Goal: Information Seeking & Learning: Find specific fact

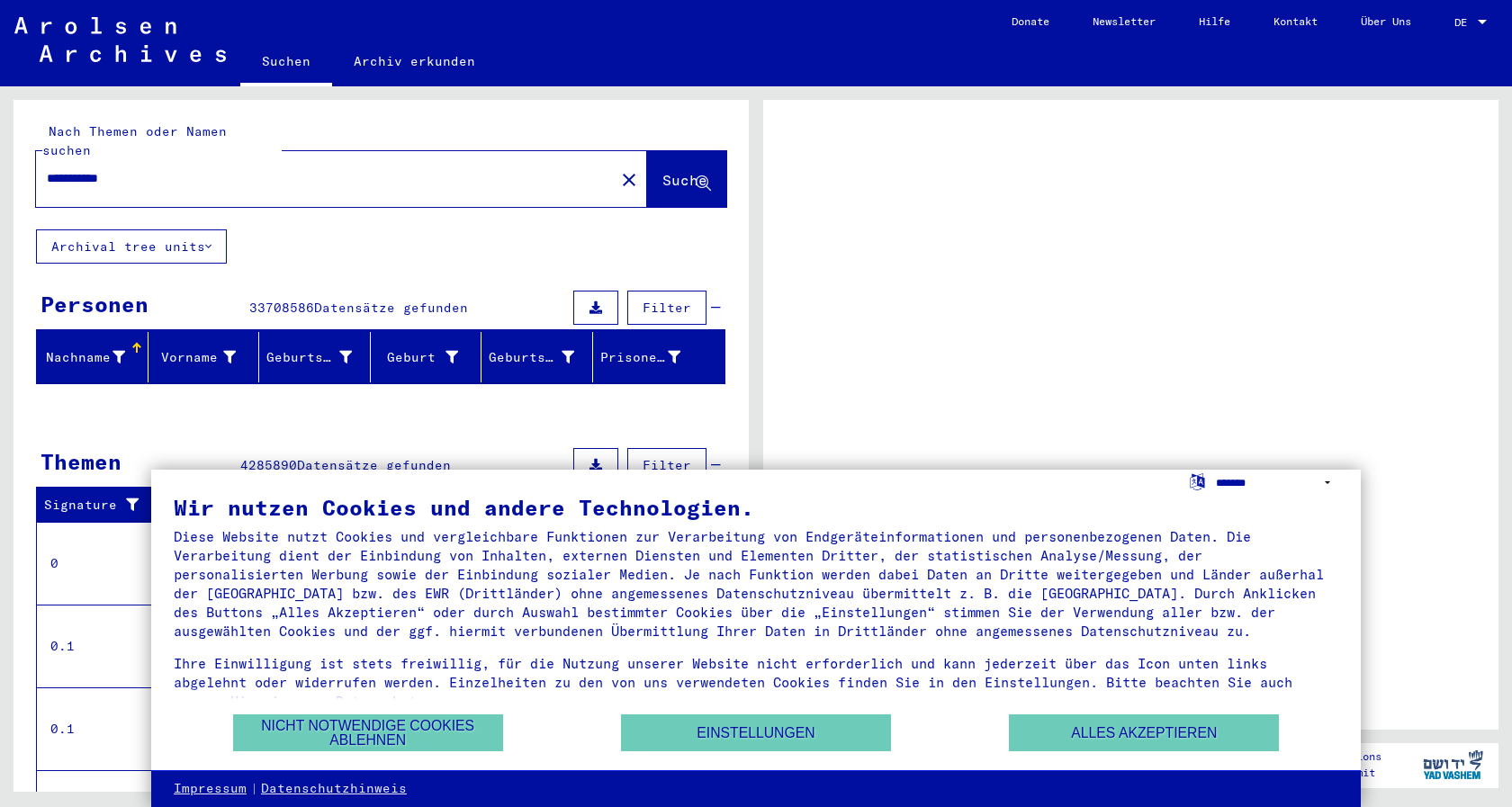
click at [1217, 470] on select "**********" at bounding box center [1277, 483] width 123 height 26
select select "*****"
click option "**********" at bounding box center [0, 0] width 0 height 0
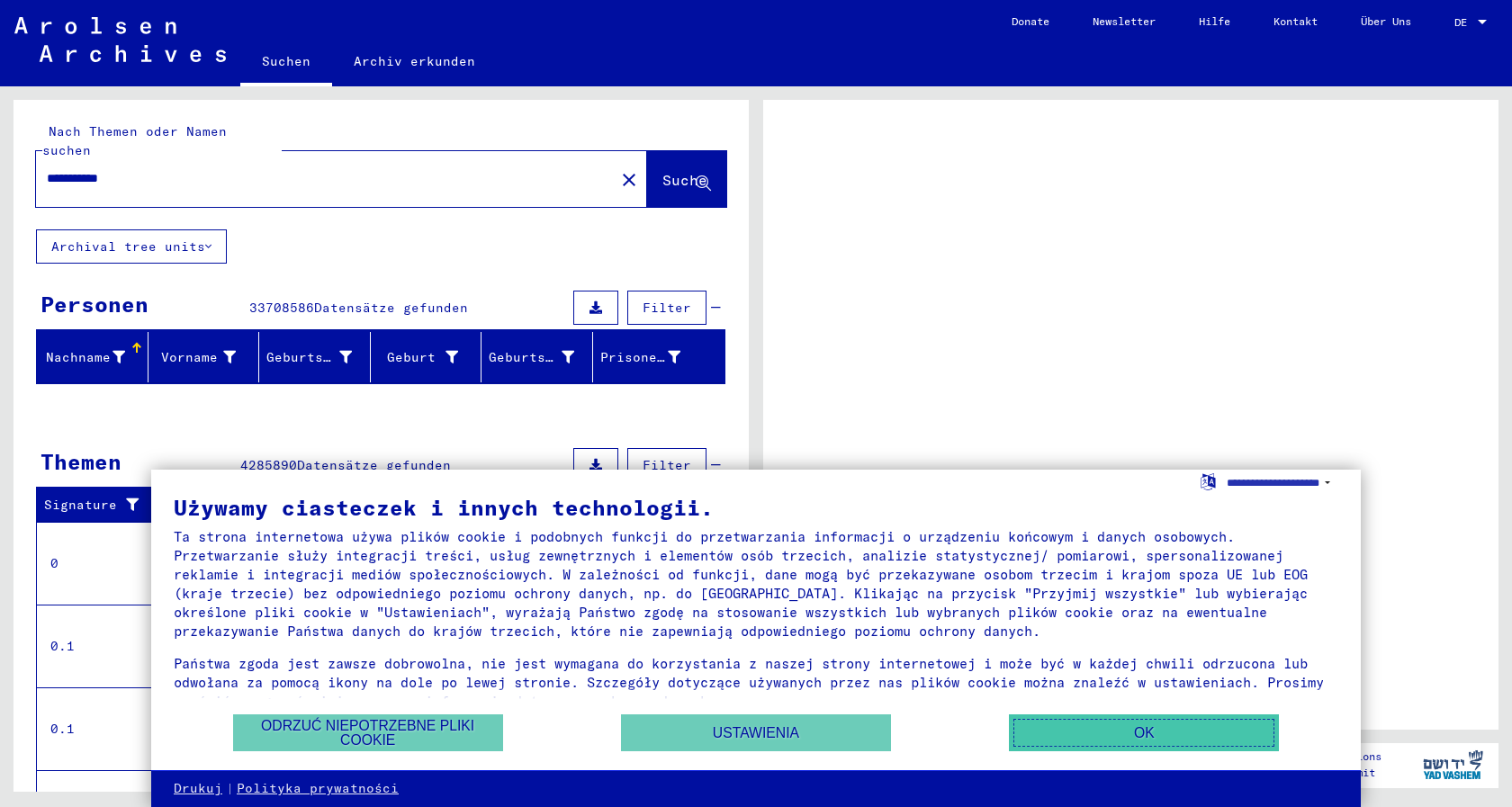
drag, startPoint x: 1090, startPoint y: 736, endPoint x: 1059, endPoint y: 687, distance: 58.0
click at [1088, 736] on button "OK" at bounding box center [1144, 732] width 270 height 37
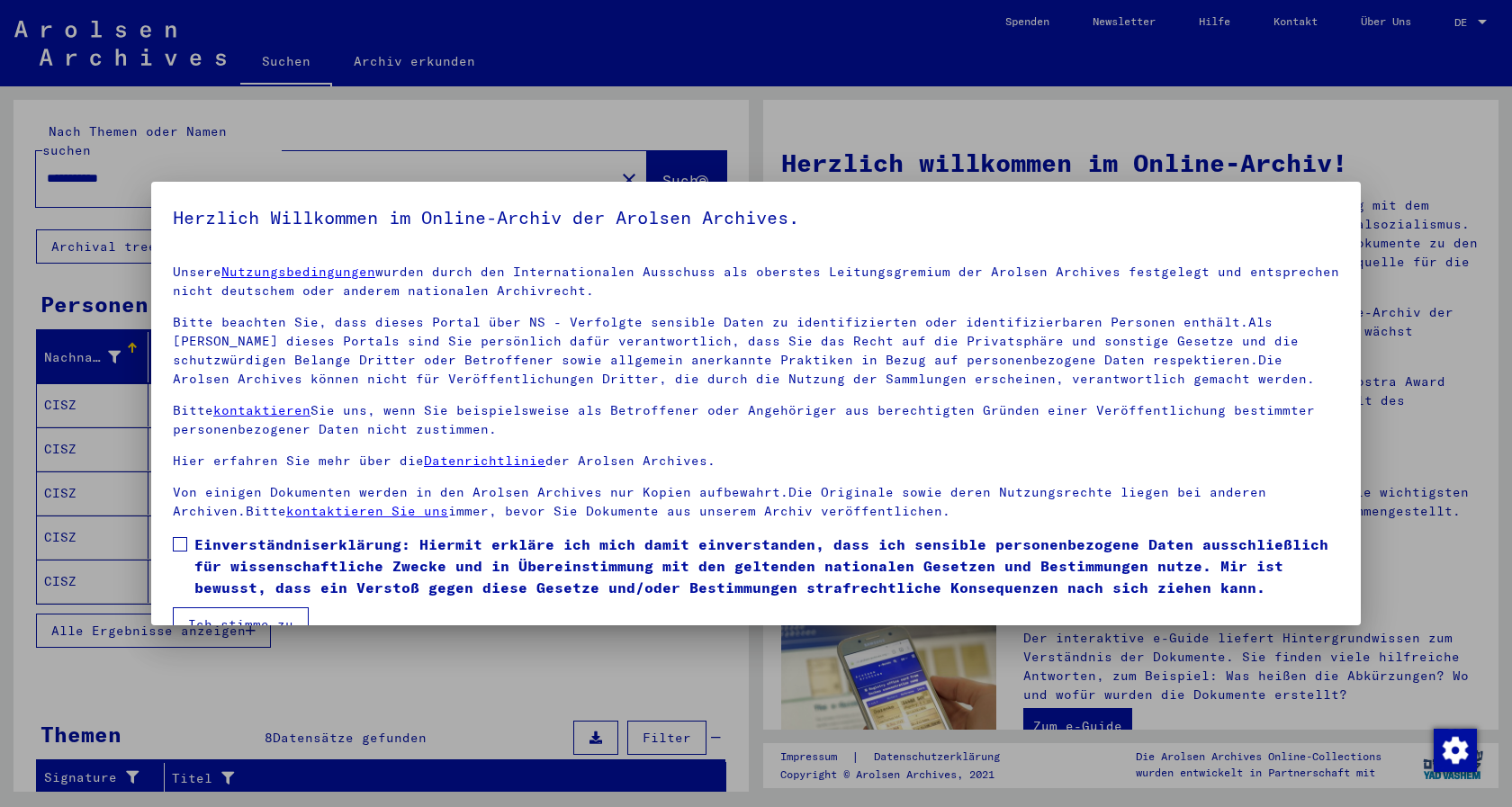
scroll to position [38, 0]
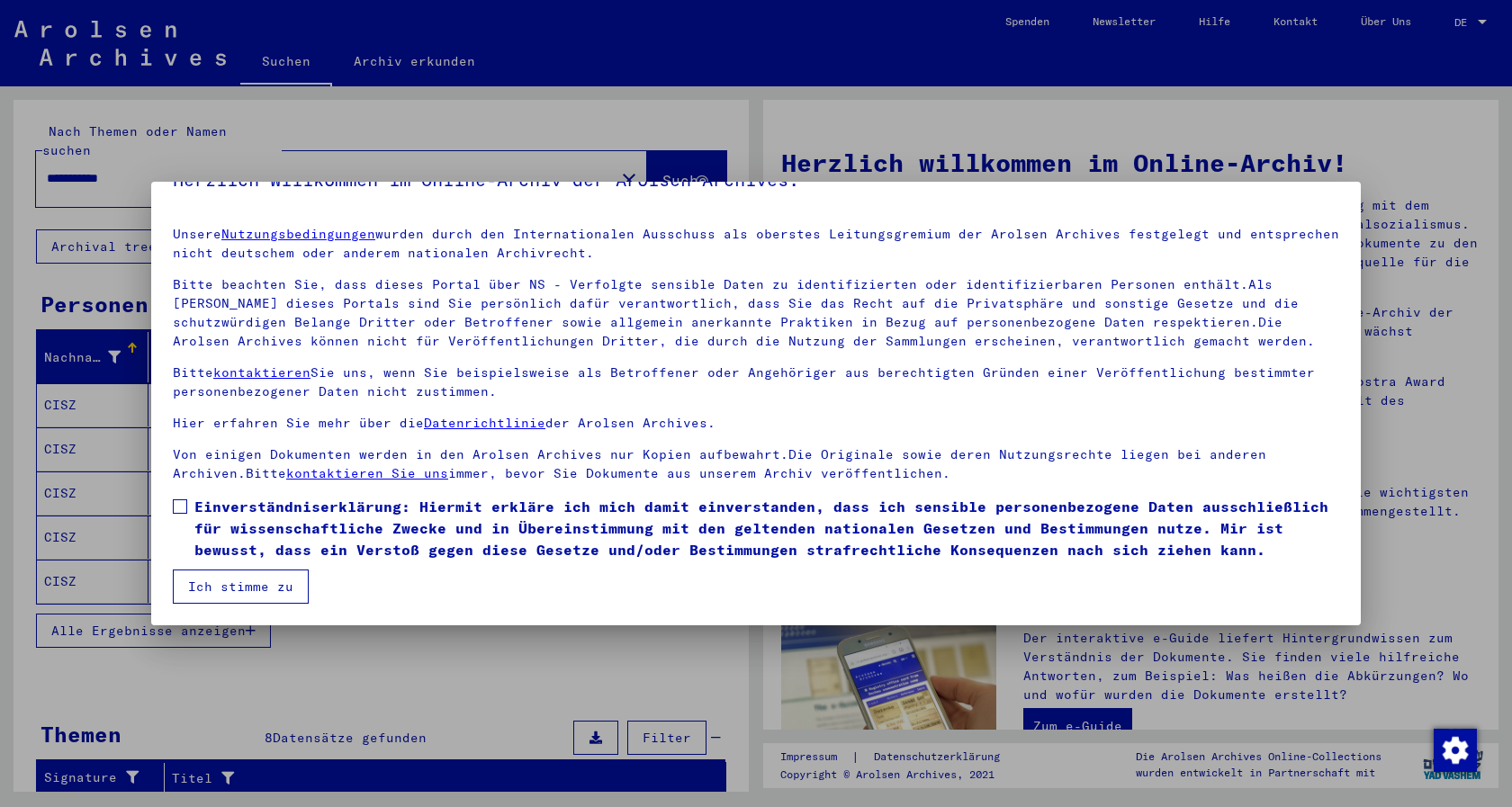
click at [226, 593] on button "Ich stimme zu" at bounding box center [241, 587] width 136 height 35
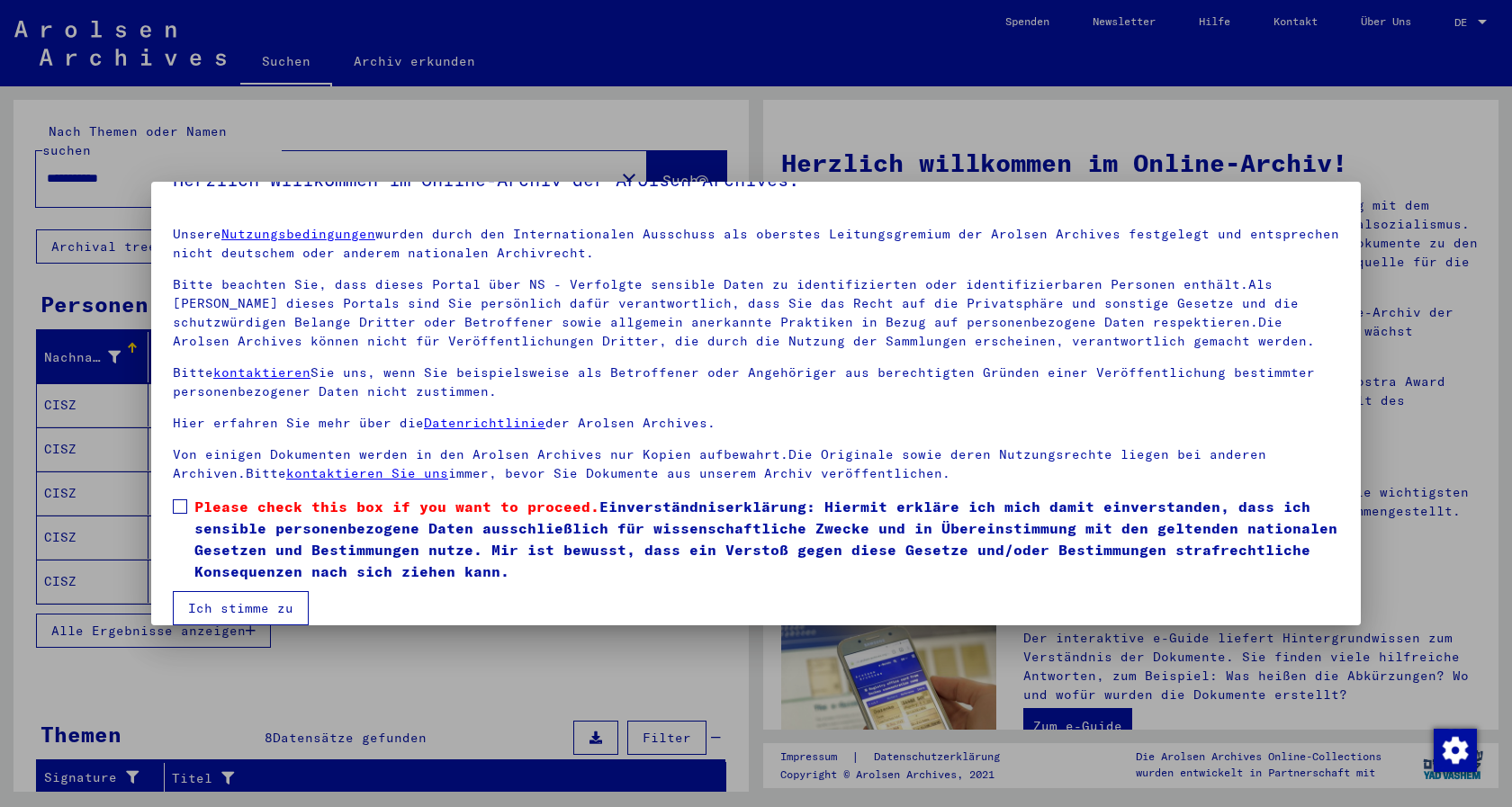
click at [181, 519] on label "Please check this box if you want to proceed. Einverständniserklärung: Hiermit …" at bounding box center [756, 539] width 1167 height 86
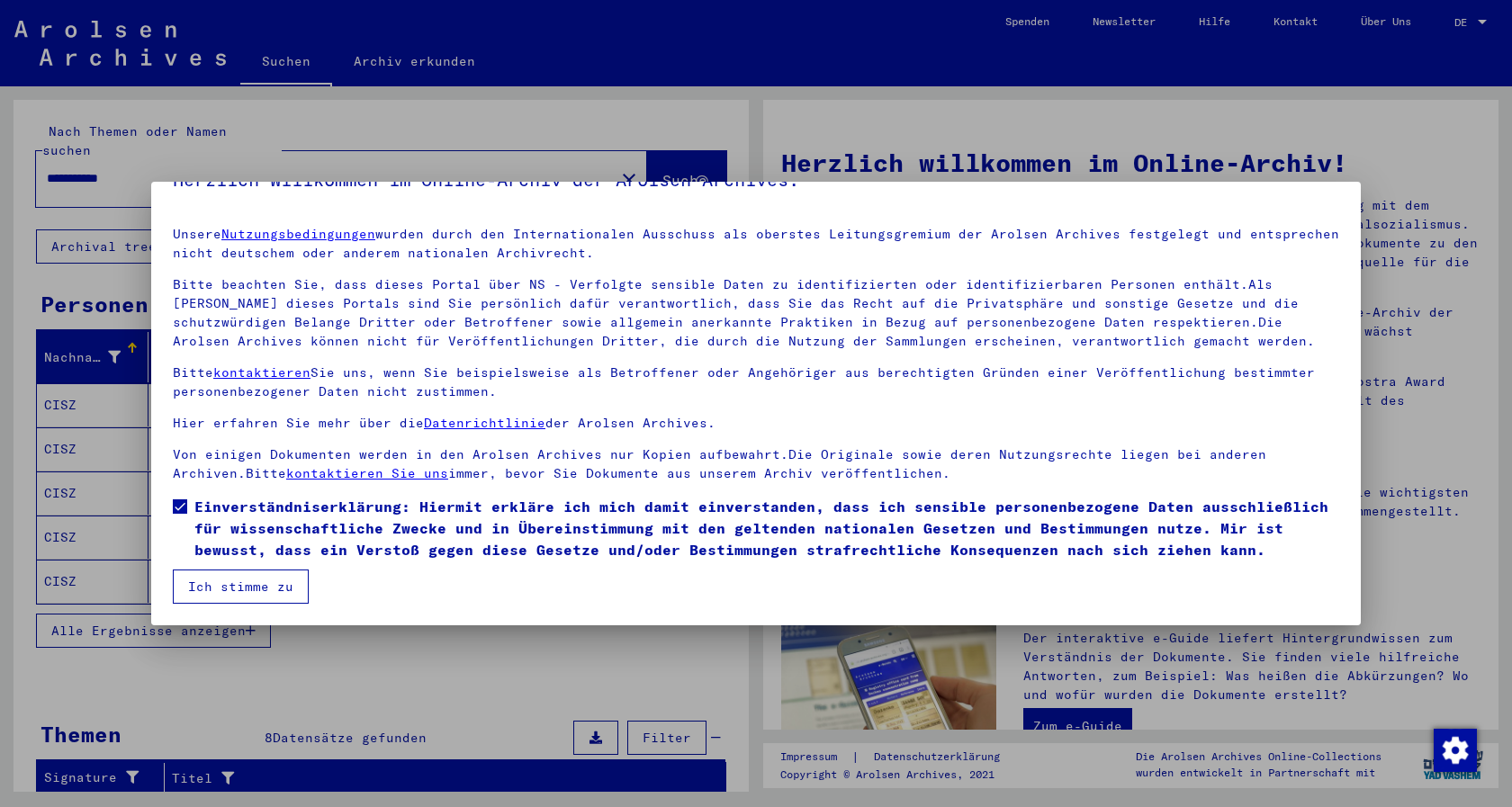
click at [215, 582] on button "Ich stimme zu" at bounding box center [241, 587] width 136 height 35
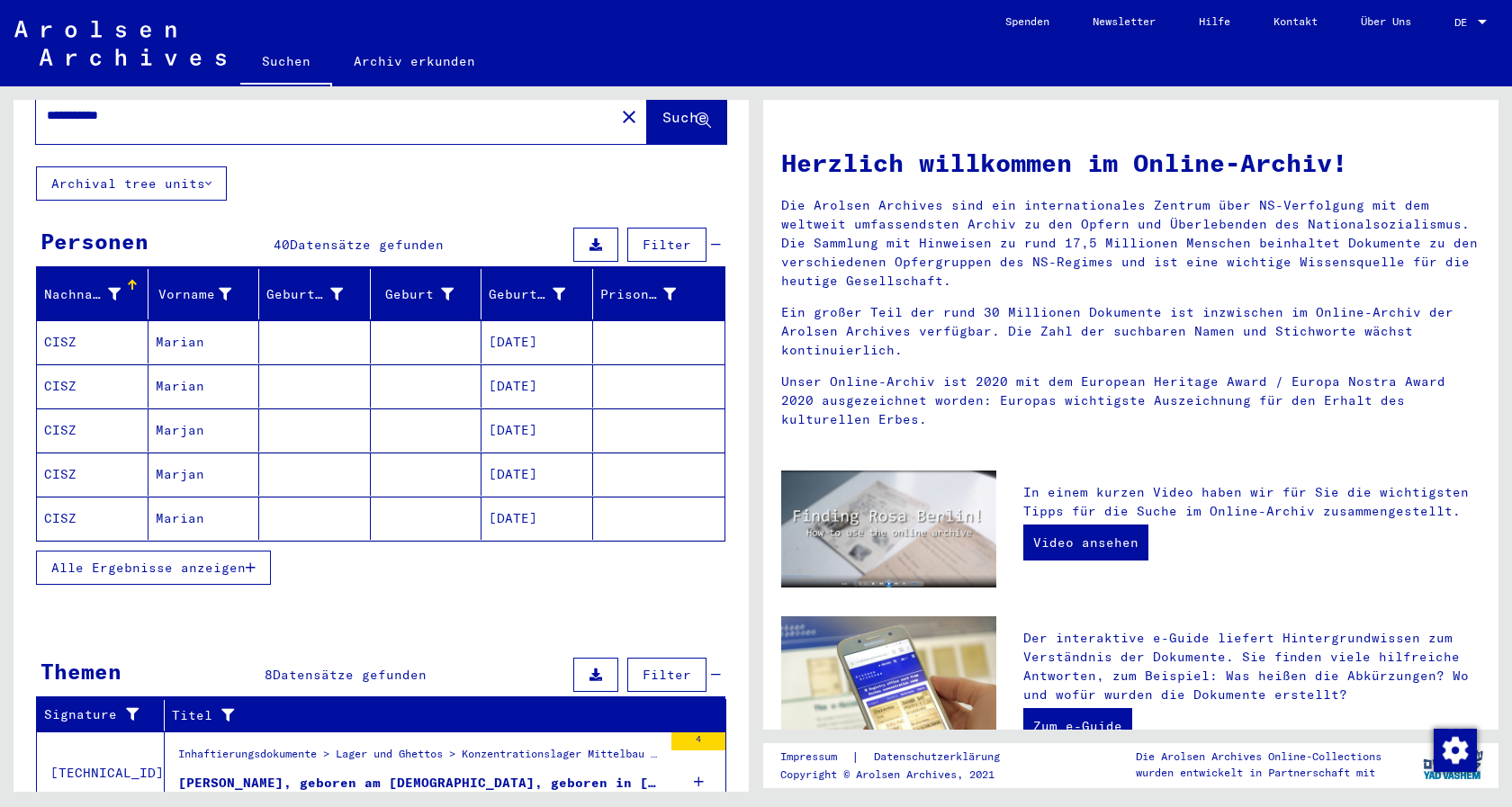
scroll to position [0, 0]
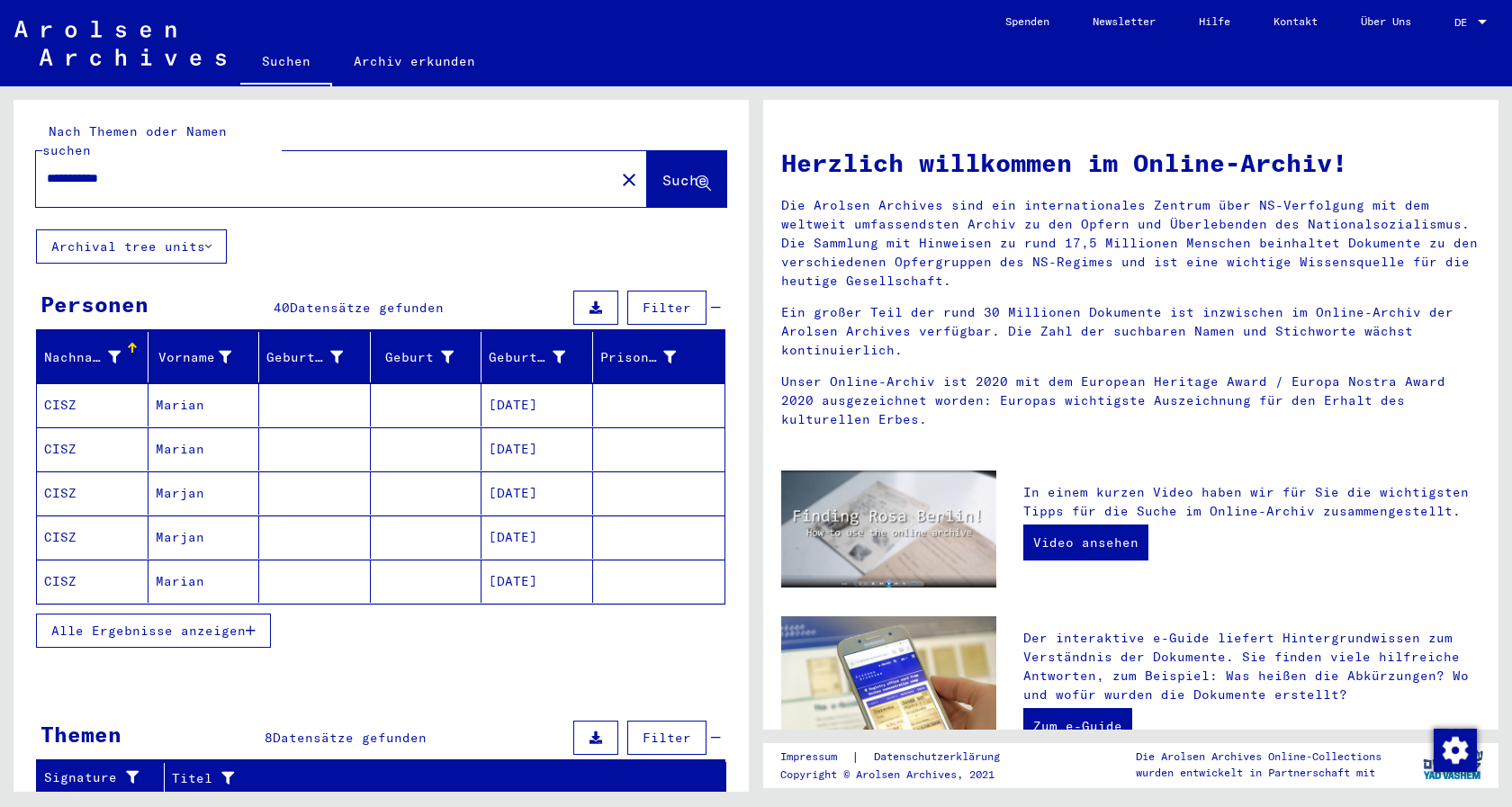
drag, startPoint x: 54, startPoint y: 164, endPoint x: 45, endPoint y: 164, distance: 9.0
click at [46, 169] on input "**********" at bounding box center [319, 178] width 546 height 19
click at [84, 169] on input "**********" at bounding box center [319, 178] width 546 height 19
type input "**********"
click at [195, 623] on span "Alle Ergebnisse anzeigen" at bounding box center [148, 631] width 195 height 16
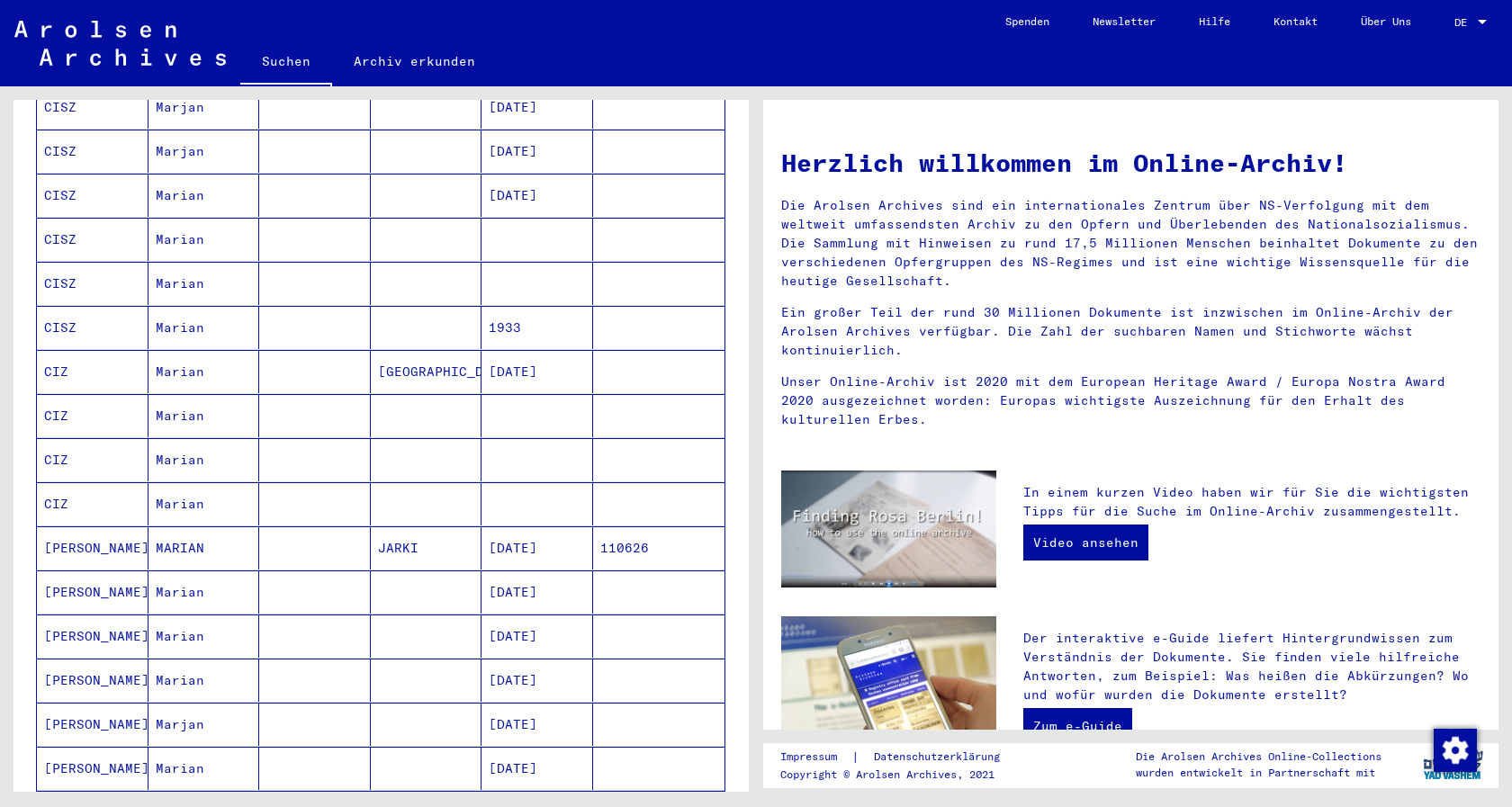
scroll to position [486, 0]
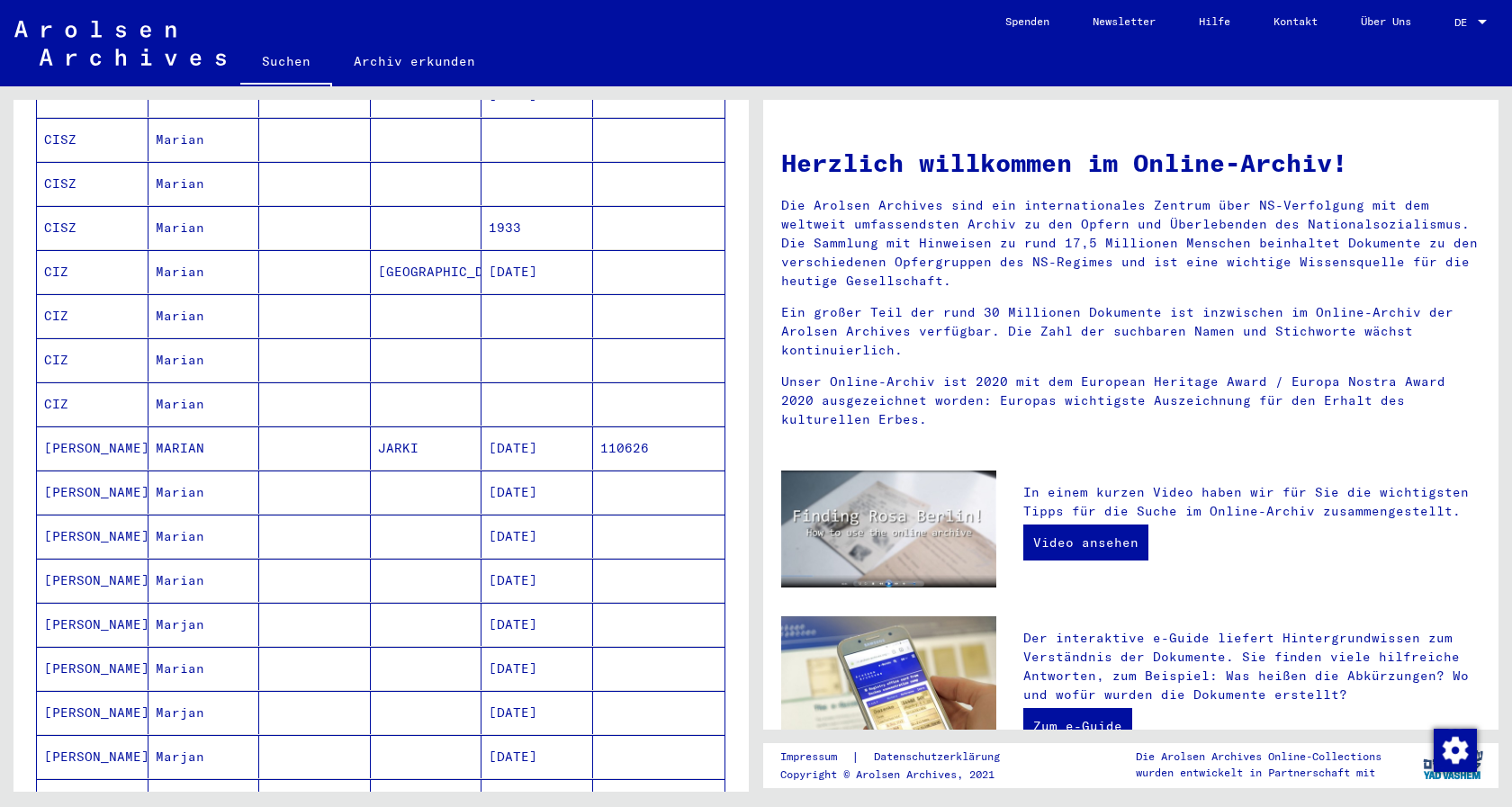
click at [62, 426] on mat-cell "[PERSON_NAME]" at bounding box center [93, 448] width 112 height 44
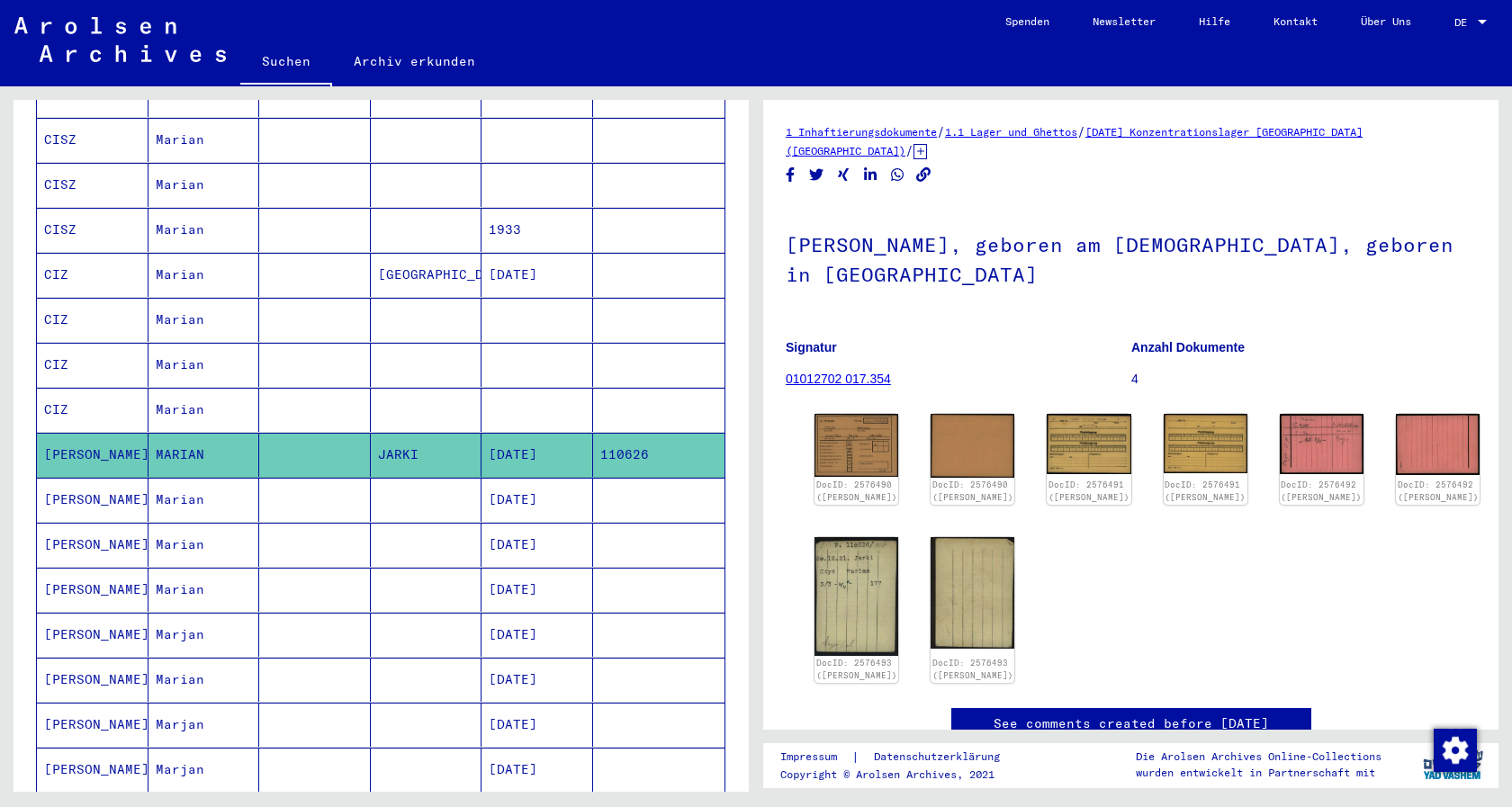
click at [845, 372] on link "01012702 017.354" at bounding box center [838, 379] width 105 height 15
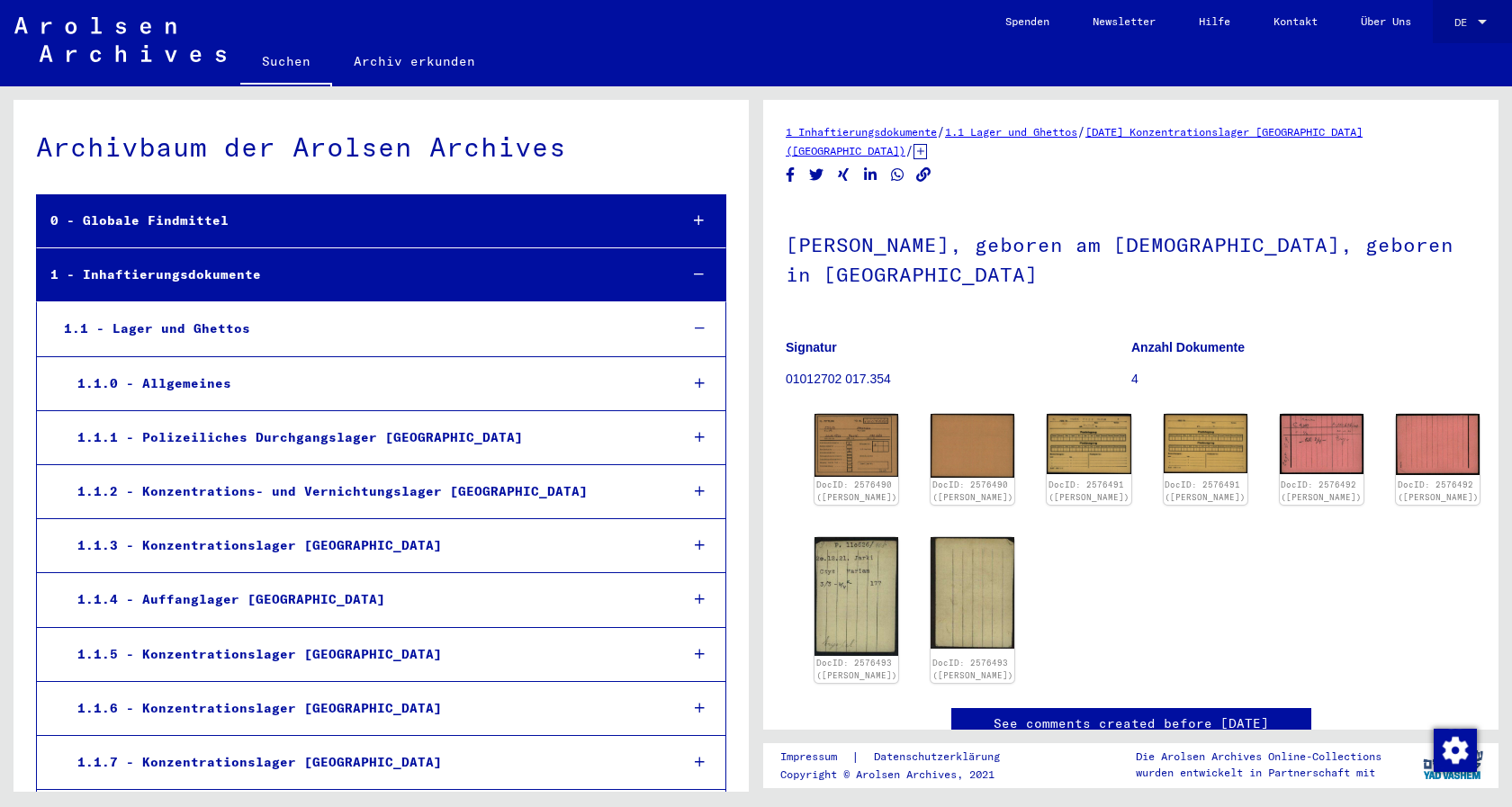
click at [1479, 18] on div at bounding box center [1483, 23] width 16 height 13
click at [1307, 65] on div at bounding box center [756, 404] width 1512 height 807
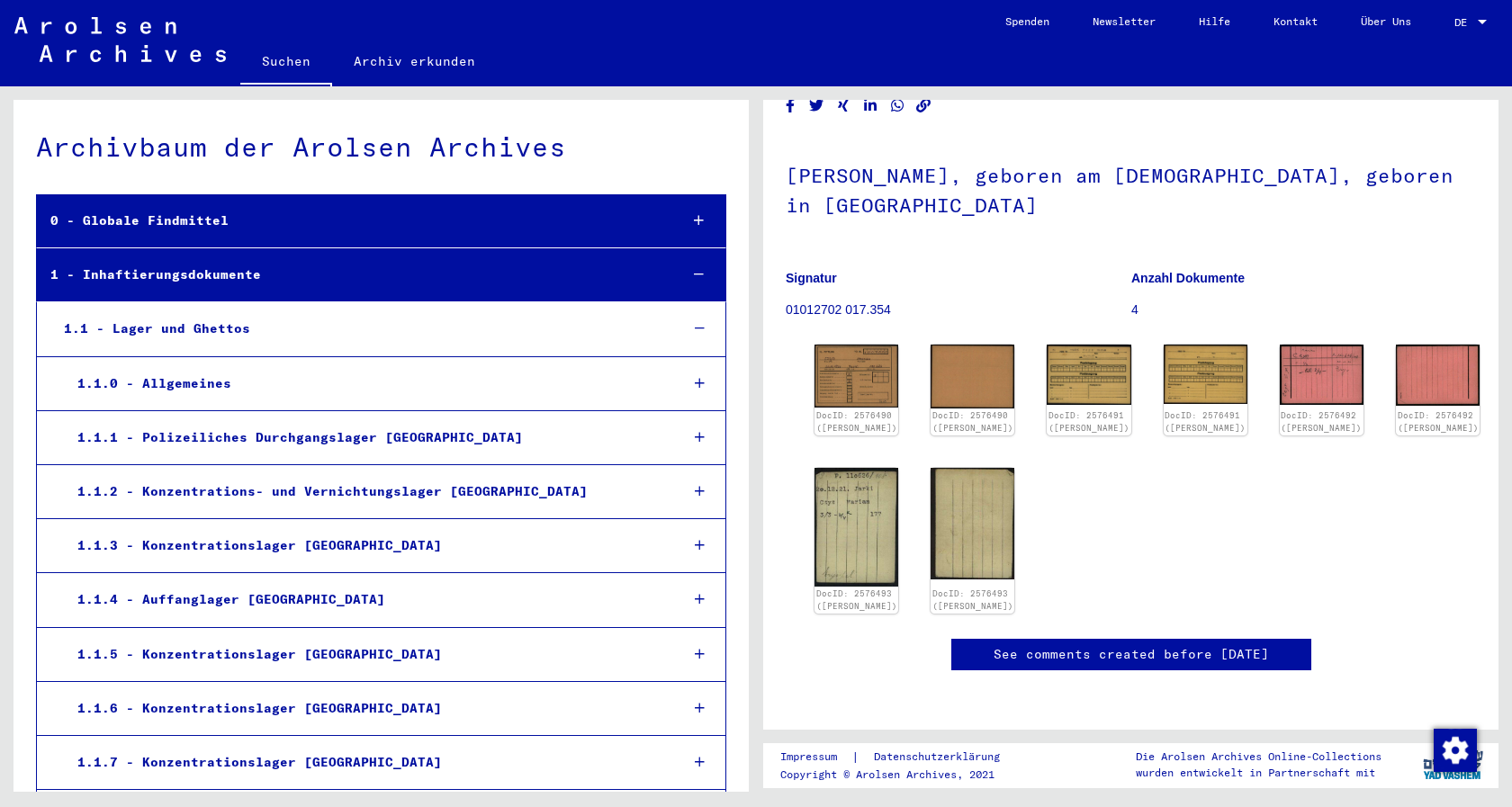
scroll to position [604, 0]
click at [695, 383] on icon at bounding box center [699, 384] width 10 height 13
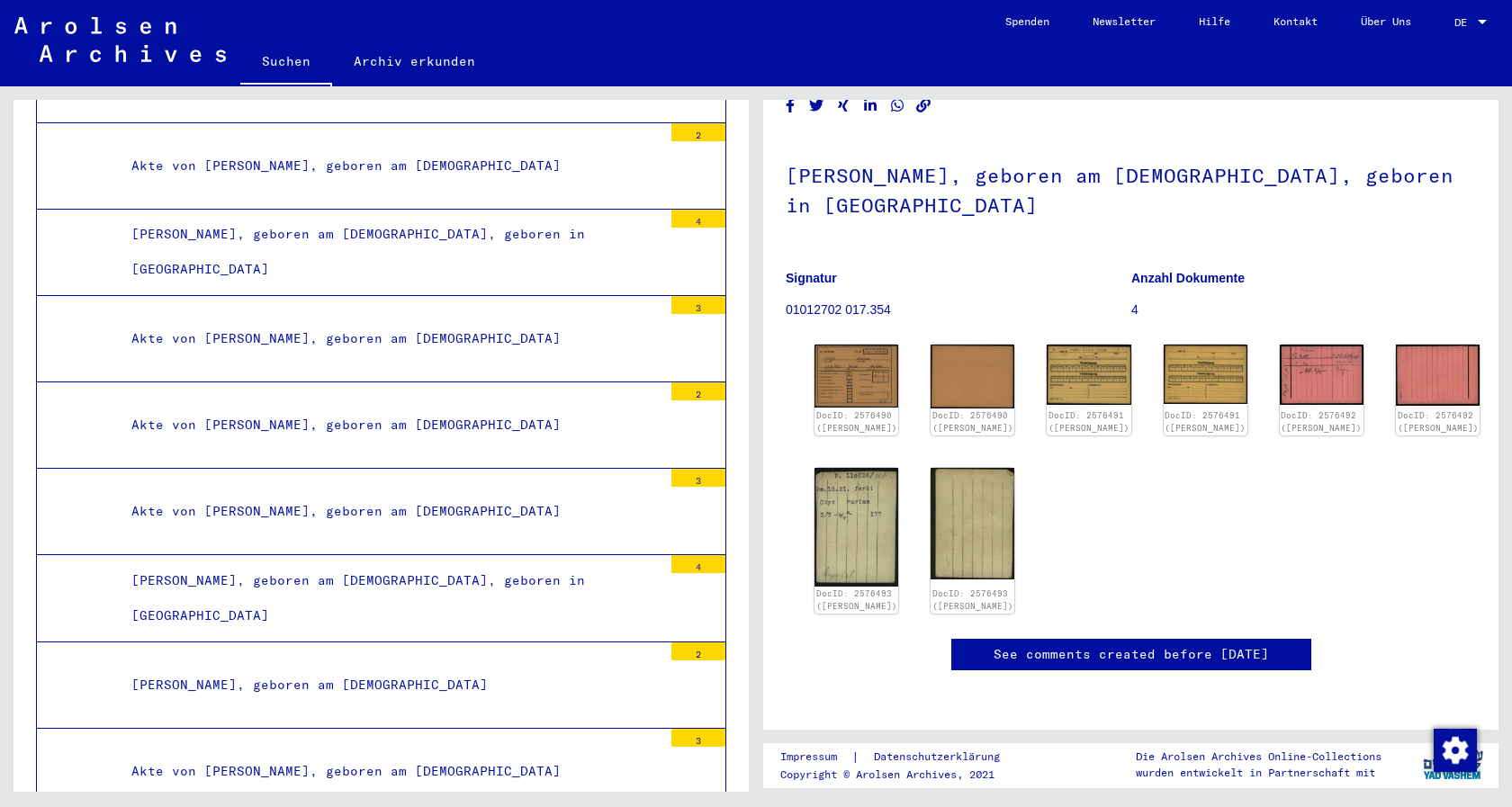
scroll to position [33916, 0]
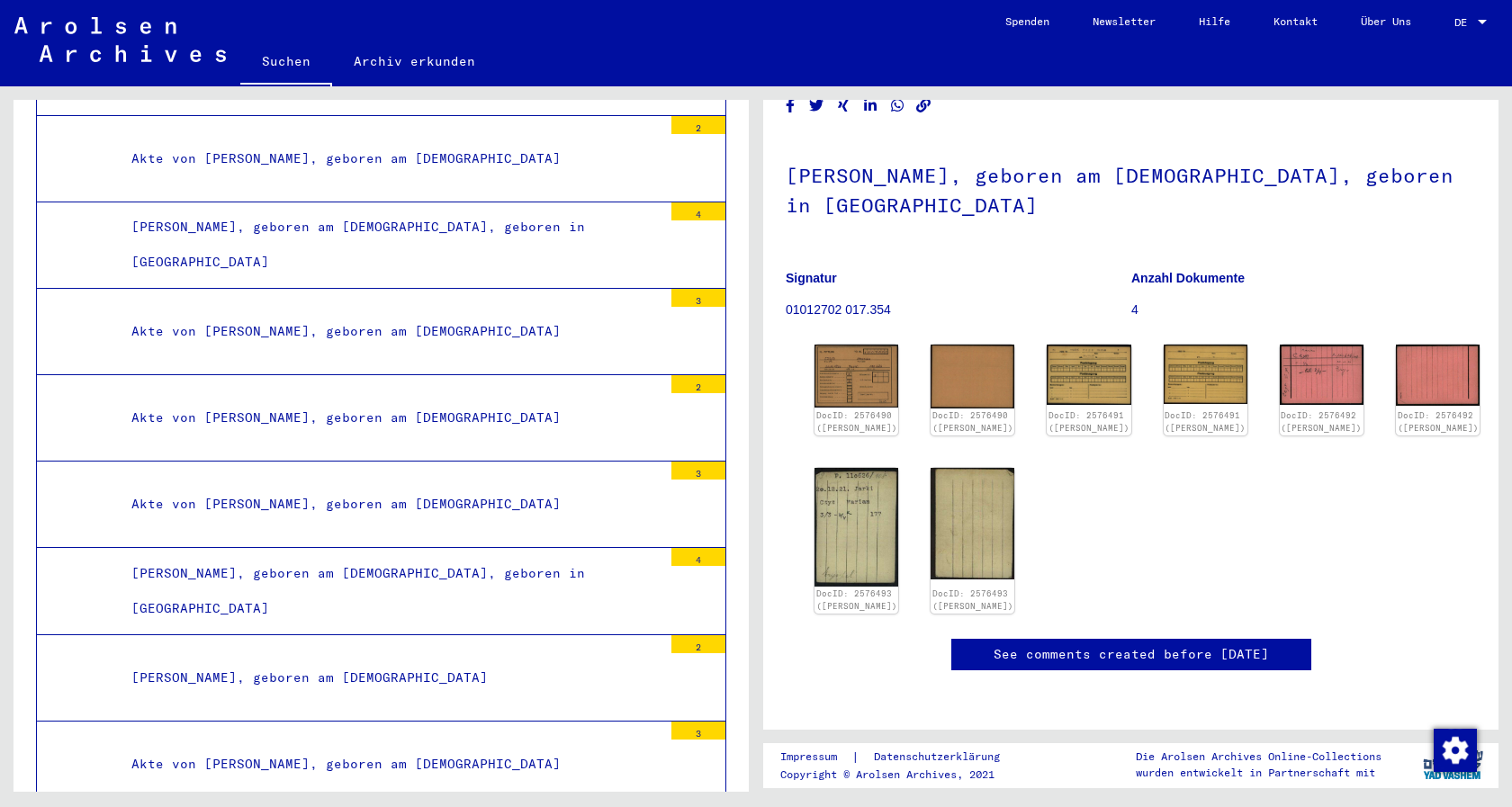
click at [455, 556] on div "[PERSON_NAME], geboren am [DEMOGRAPHIC_DATA], geboren in [GEOGRAPHIC_DATA]" at bounding box center [390, 591] width 545 height 70
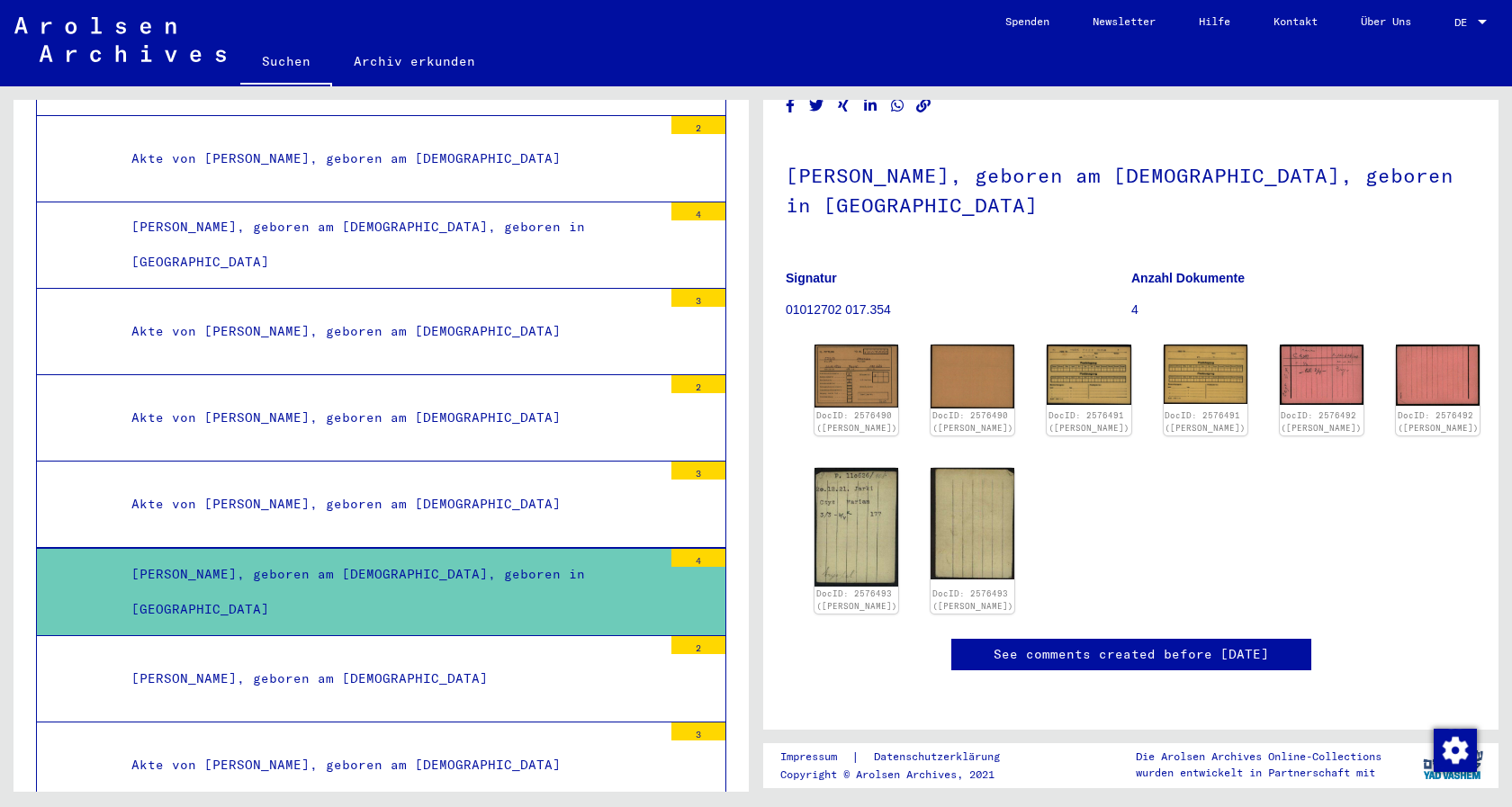
click at [423, 557] on div "[PERSON_NAME], geboren am [DEMOGRAPHIC_DATA], geboren in [GEOGRAPHIC_DATA]" at bounding box center [390, 592] width 545 height 70
click at [685, 549] on div "4" at bounding box center [698, 558] width 54 height 18
click at [150, 557] on div "[PERSON_NAME], geboren am [DEMOGRAPHIC_DATA], geboren in [GEOGRAPHIC_DATA]" at bounding box center [390, 592] width 545 height 70
click at [398, 557] on div "[PERSON_NAME], geboren am [DEMOGRAPHIC_DATA], geboren in [GEOGRAPHIC_DATA]" at bounding box center [390, 592] width 545 height 70
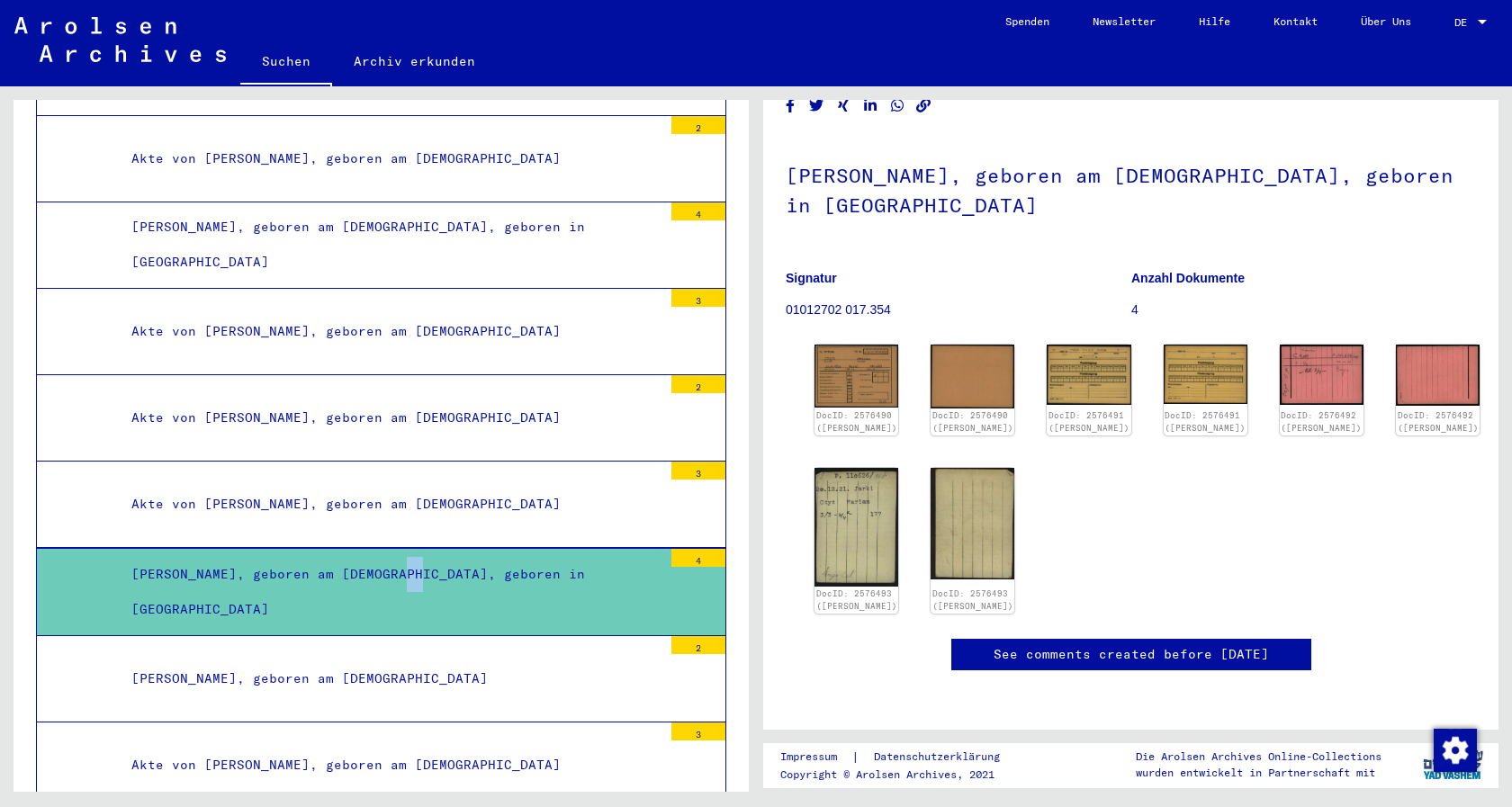
click at [398, 557] on div "[PERSON_NAME], geboren am [DEMOGRAPHIC_DATA], geboren in [GEOGRAPHIC_DATA]" at bounding box center [390, 592] width 545 height 70
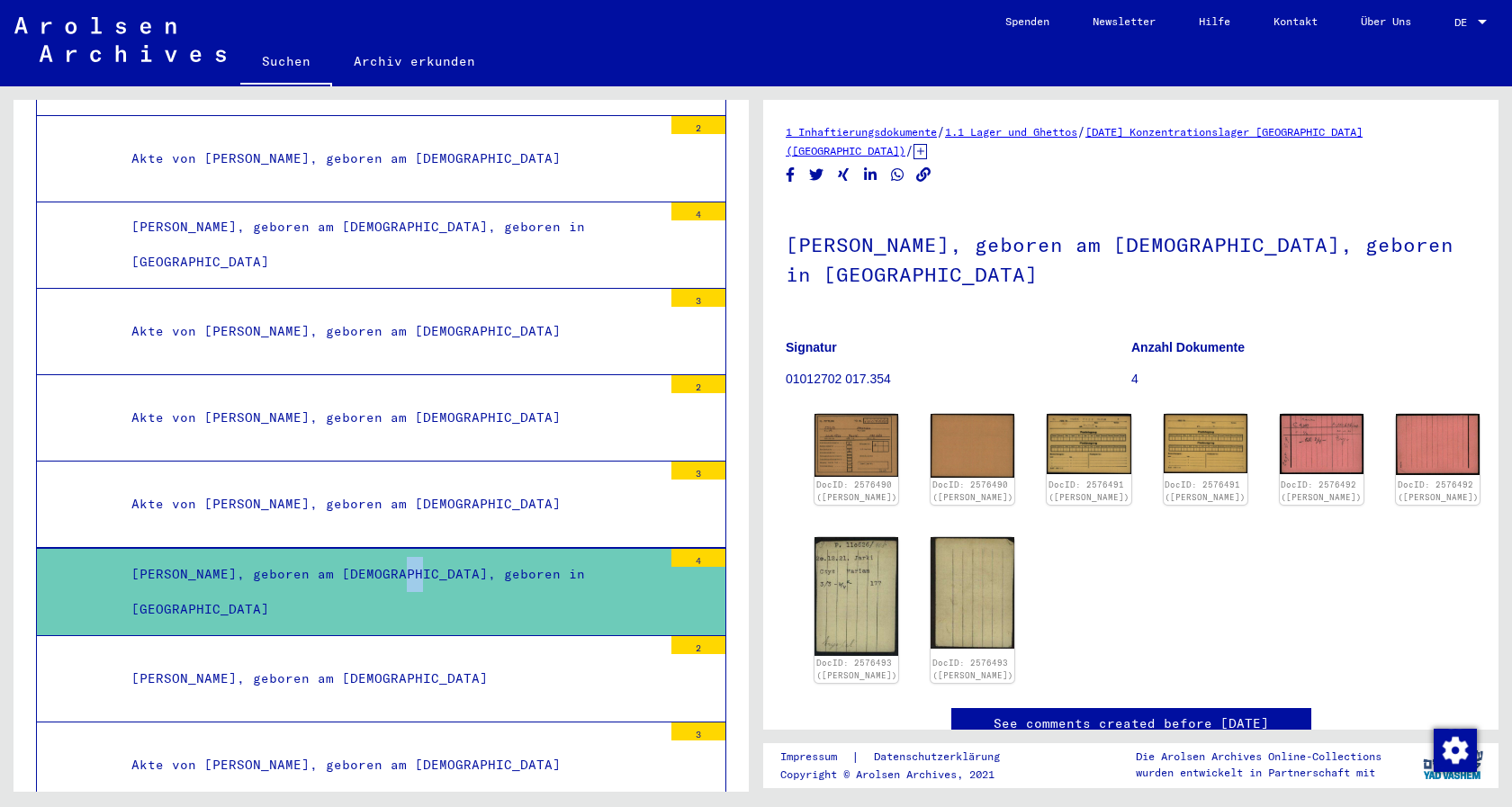
click at [927, 144] on icon at bounding box center [920, 151] width 14 height 15
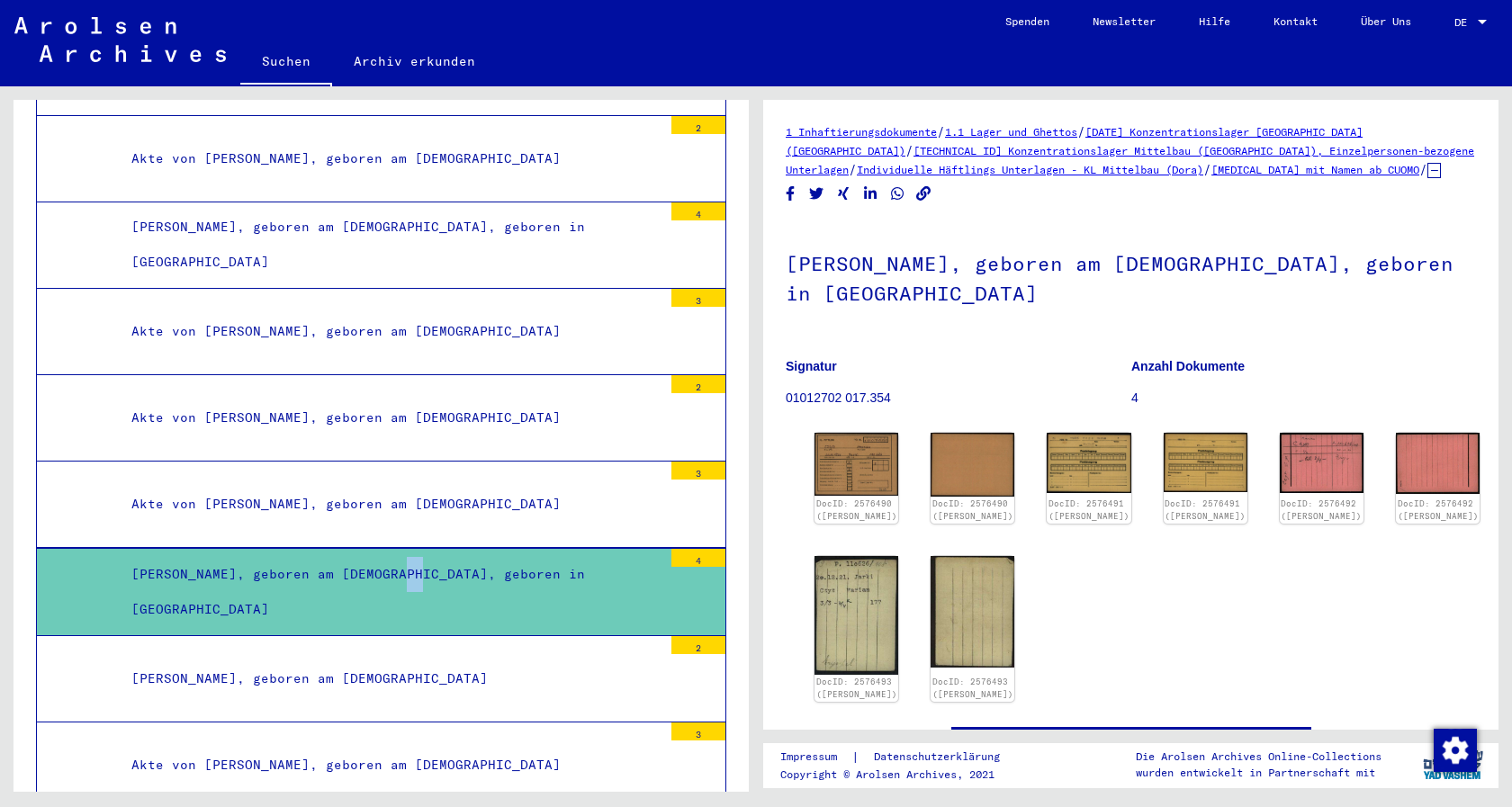
click at [999, 151] on link "[TECHNICAL_ID] Konzentrationslager Mittelbau ([GEOGRAPHIC_DATA]), Einzelpersone…" at bounding box center [1129, 160] width 688 height 33
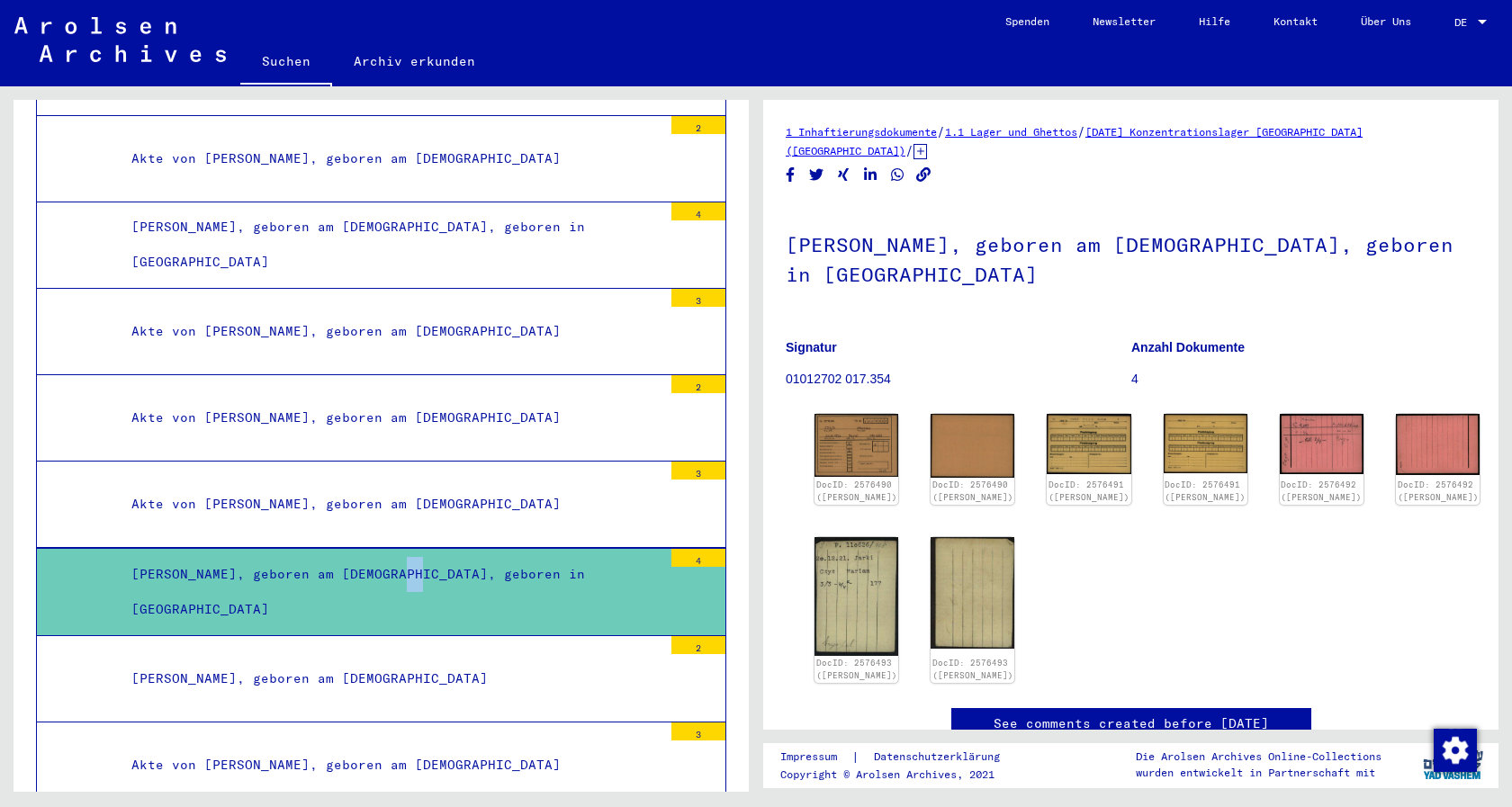
click at [927, 144] on icon at bounding box center [920, 151] width 14 height 15
